Goal: Information Seeking & Learning: Learn about a topic

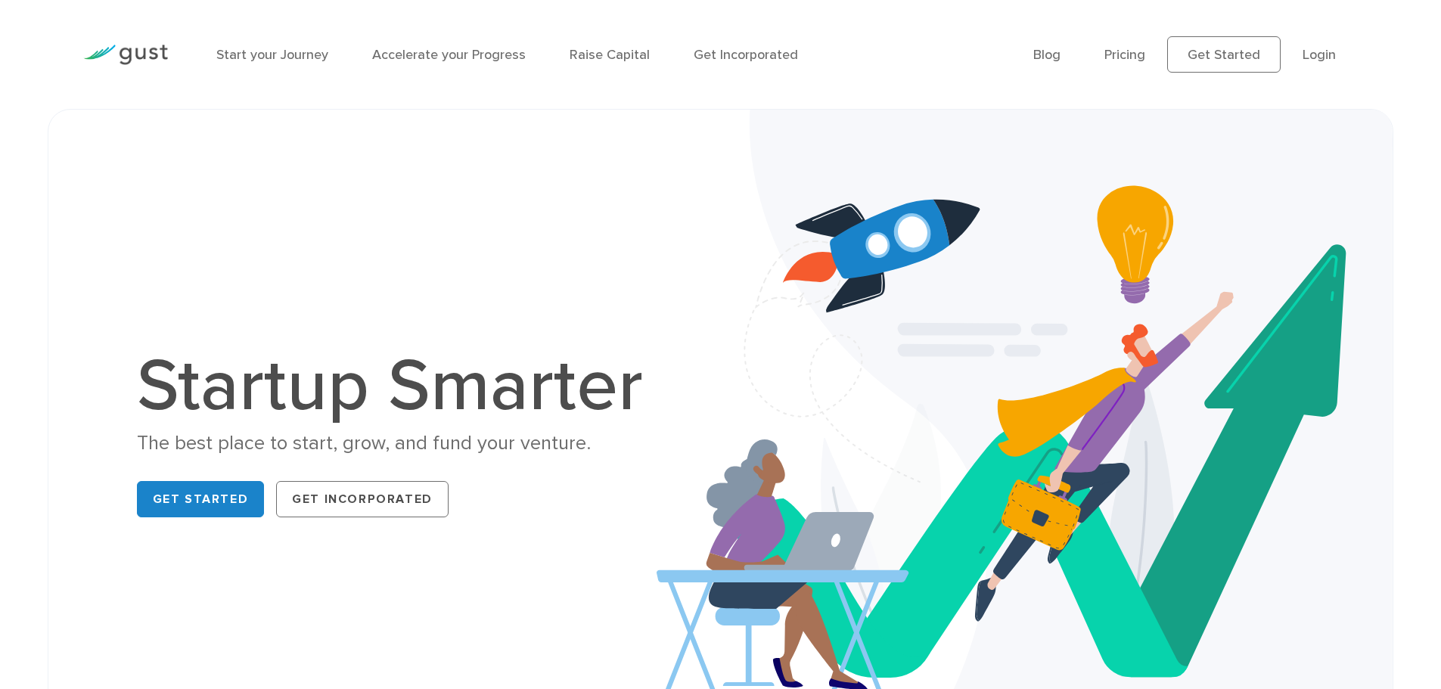
click at [647, 197] on div "Startup Smarter The best place to start, grow, and fund your venture. Get Start…" at bounding box center [721, 436] width 1292 height 579
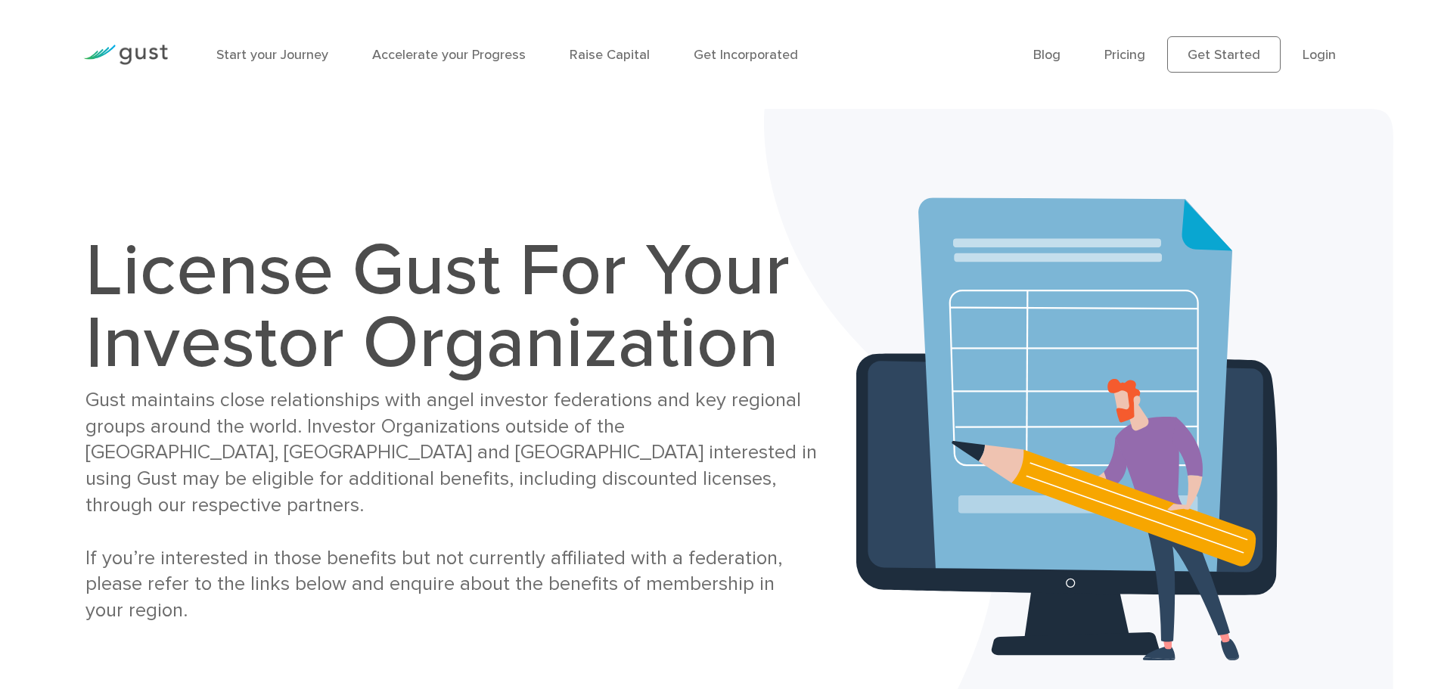
click at [246, 189] on div "License Gust For Your Investor Organization Gust maintains close relationships …" at bounding box center [720, 429] width 1293 height 565
